Goal: Information Seeking & Learning: Learn about a topic

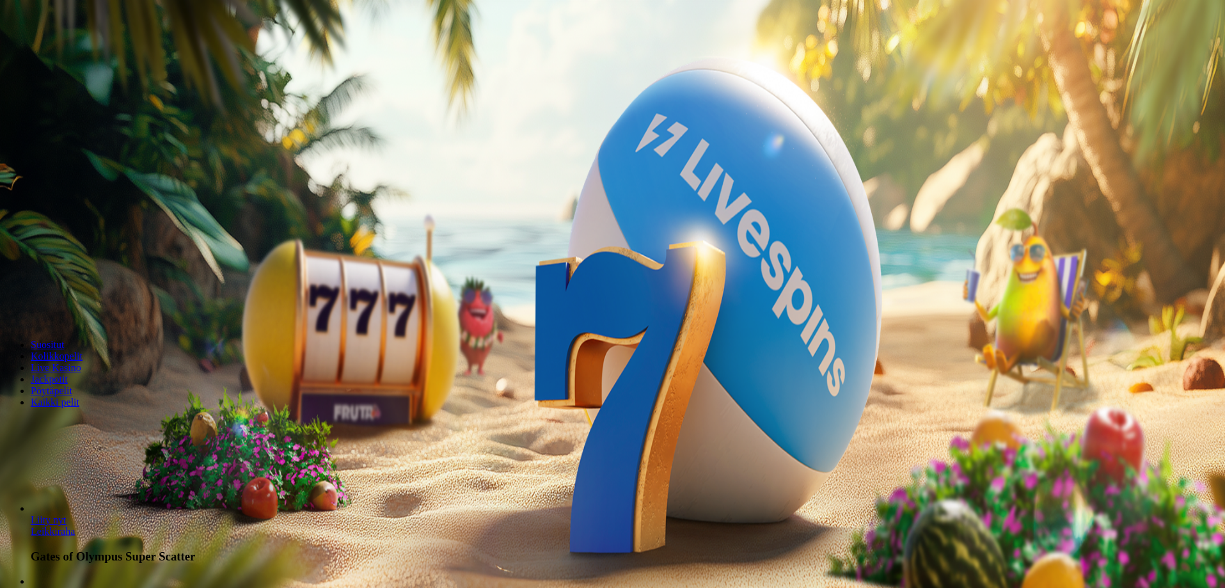
click at [83, 51] on span "Kirjaudu" at bounding box center [88, 47] width 31 height 10
click at [66, 211] on span "Palkkiot" at bounding box center [51, 206] width 30 height 10
click at [74, 224] on span "Tarjoukset" at bounding box center [52, 218] width 43 height 11
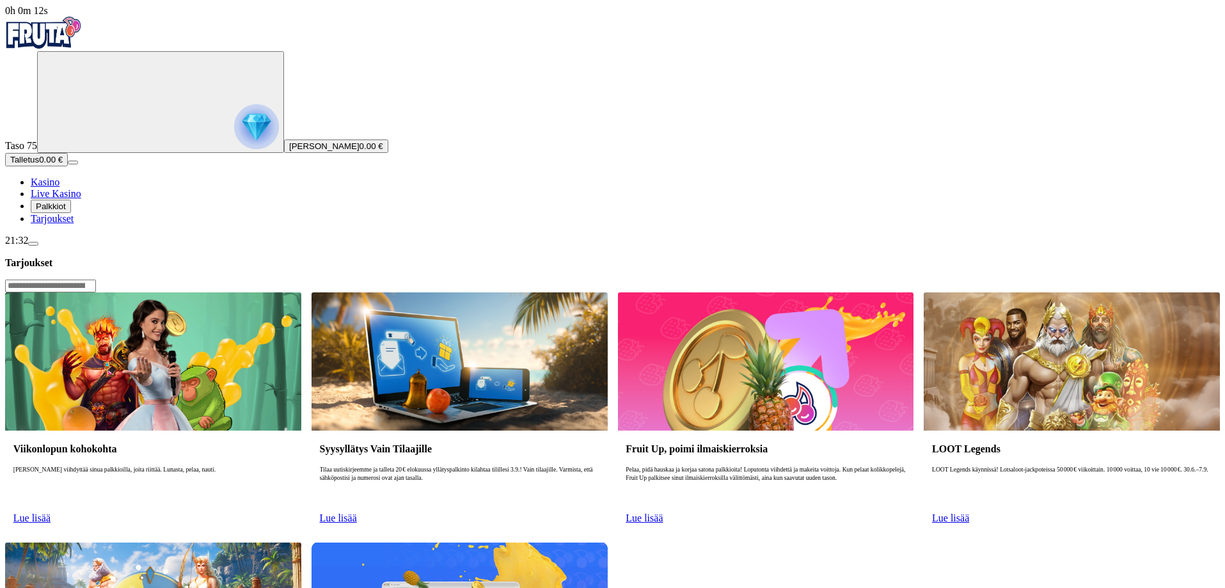
click at [51, 512] on span "Lue lisää" at bounding box center [31, 517] width 37 height 11
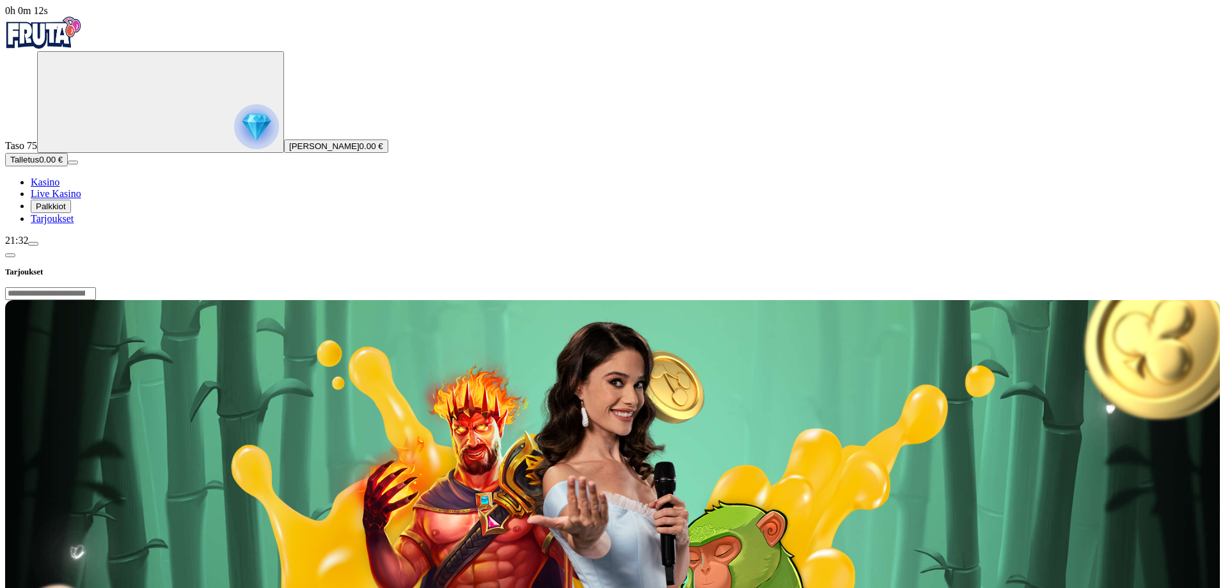
scroll to position [192, 0]
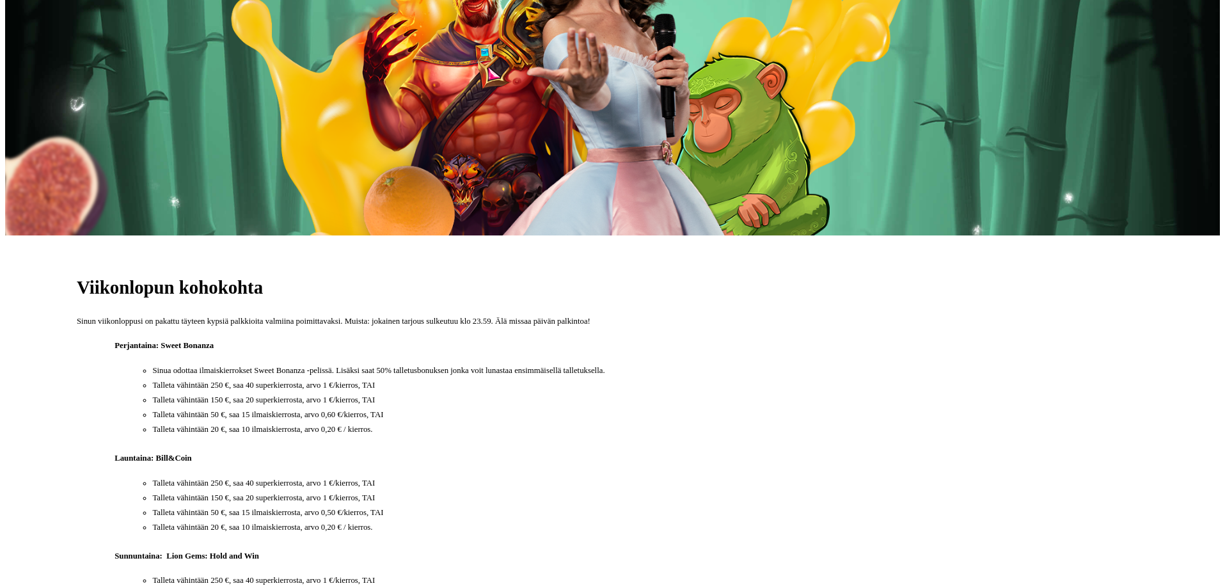
scroll to position [128, 0]
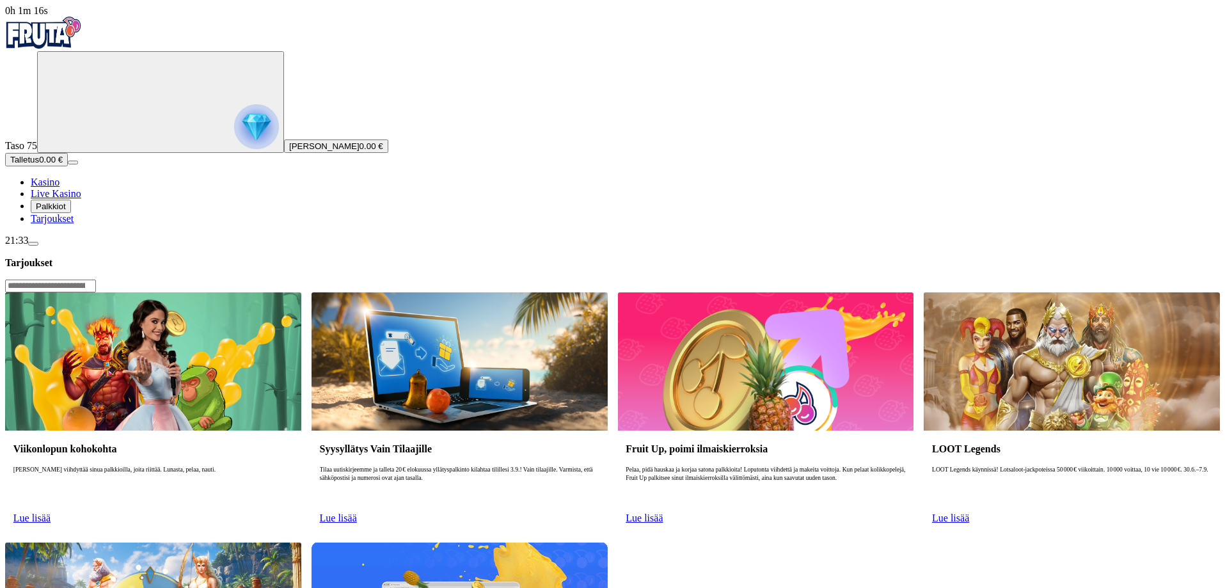
click at [786, 430] on div "Fruit Up, poimi ilmaiskierroksia Pelaa, pidä hauskaa ja korjaa satona palkkioit…" at bounding box center [766, 481] width 296 height 102
click at [663, 512] on span "Lue lisää" at bounding box center [643, 517] width 37 height 11
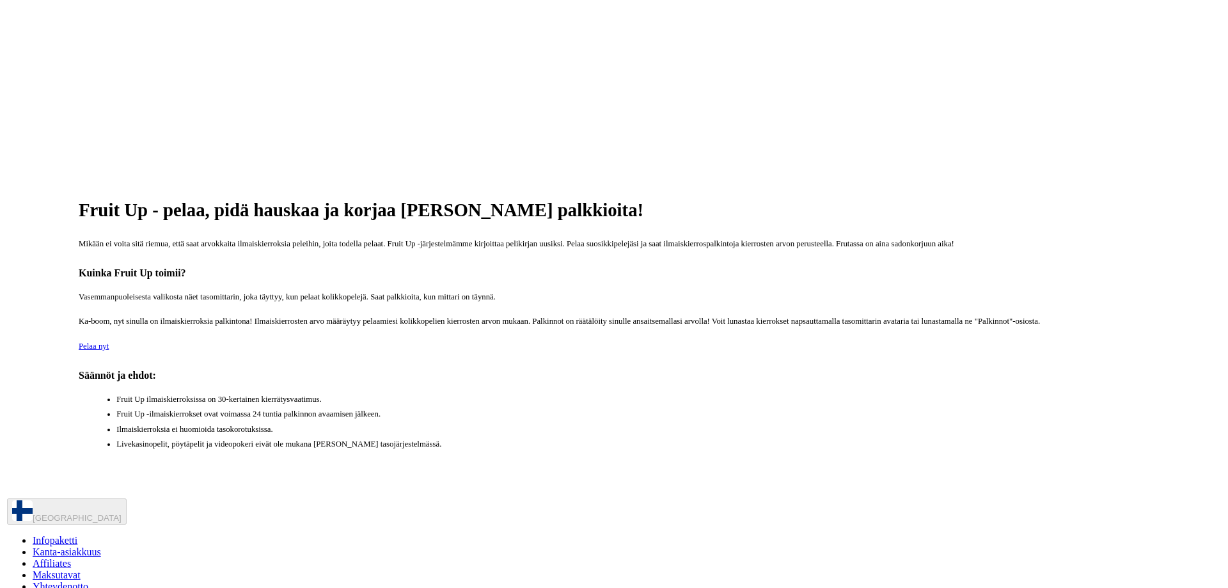
scroll to position [205, 0]
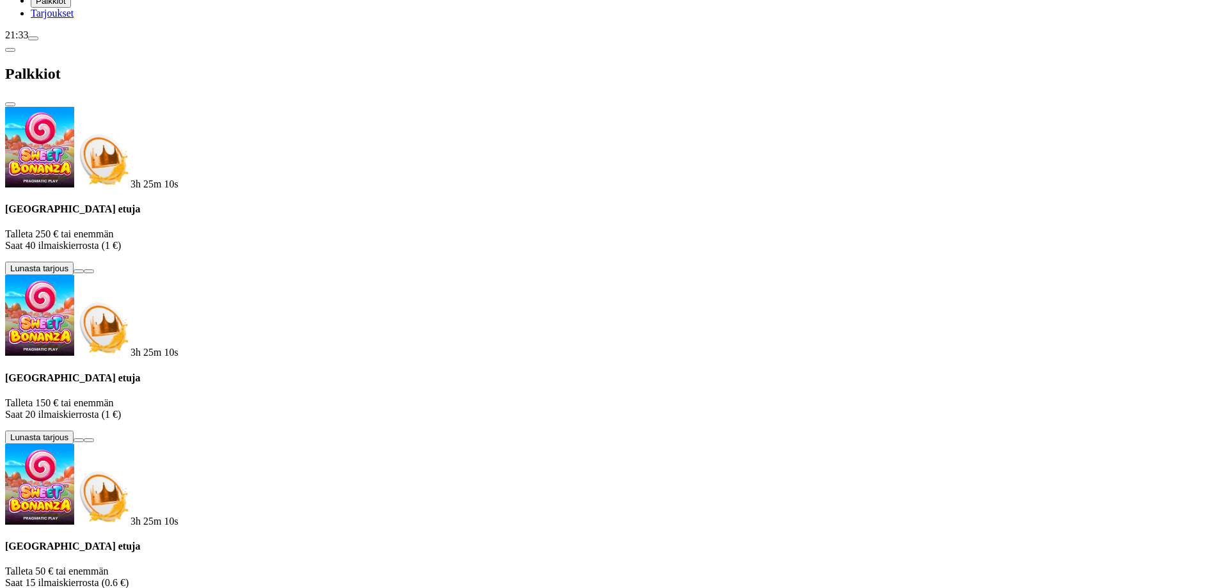
scroll to position [185, 0]
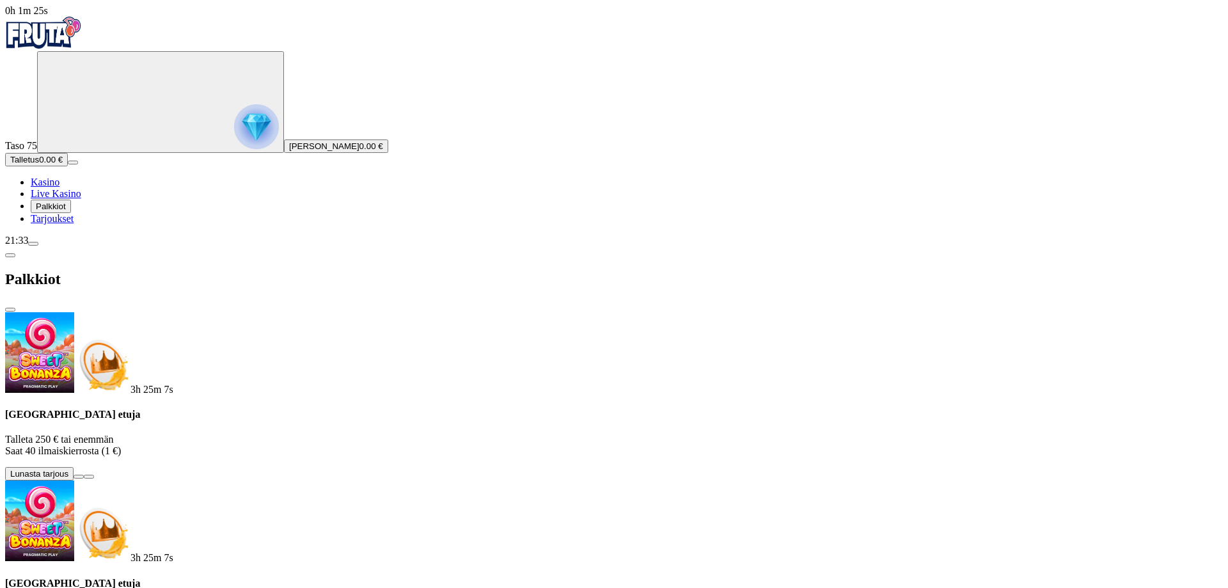
click at [66, 211] on span "Palkkiot" at bounding box center [51, 206] width 30 height 10
click at [59, 187] on span "Kasino" at bounding box center [45, 182] width 29 height 11
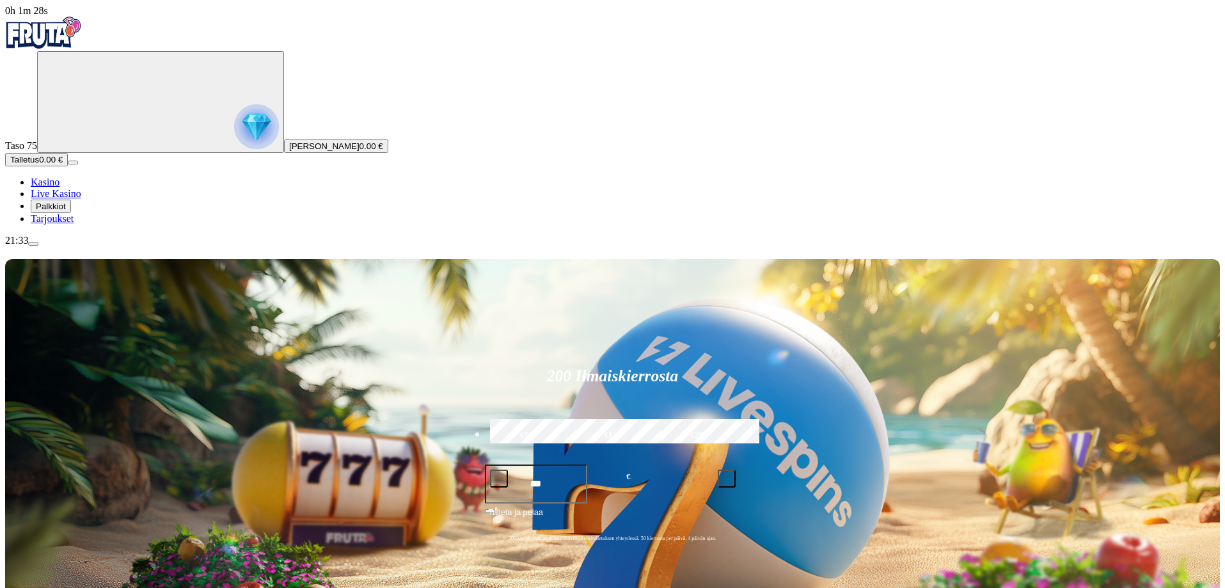
click at [93, 125] on circle "Primary" at bounding box center [138, 101] width 130 height 130
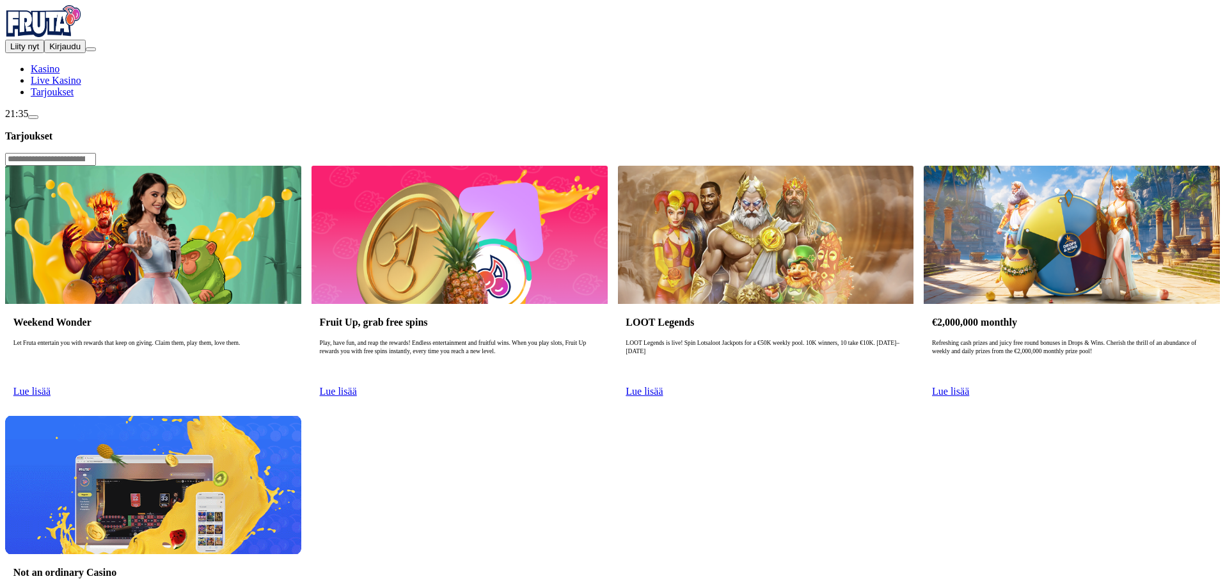
click at [357, 386] on link "Lue lisää" at bounding box center [338, 391] width 37 height 11
